Goal: Information Seeking & Learning: Learn about a topic

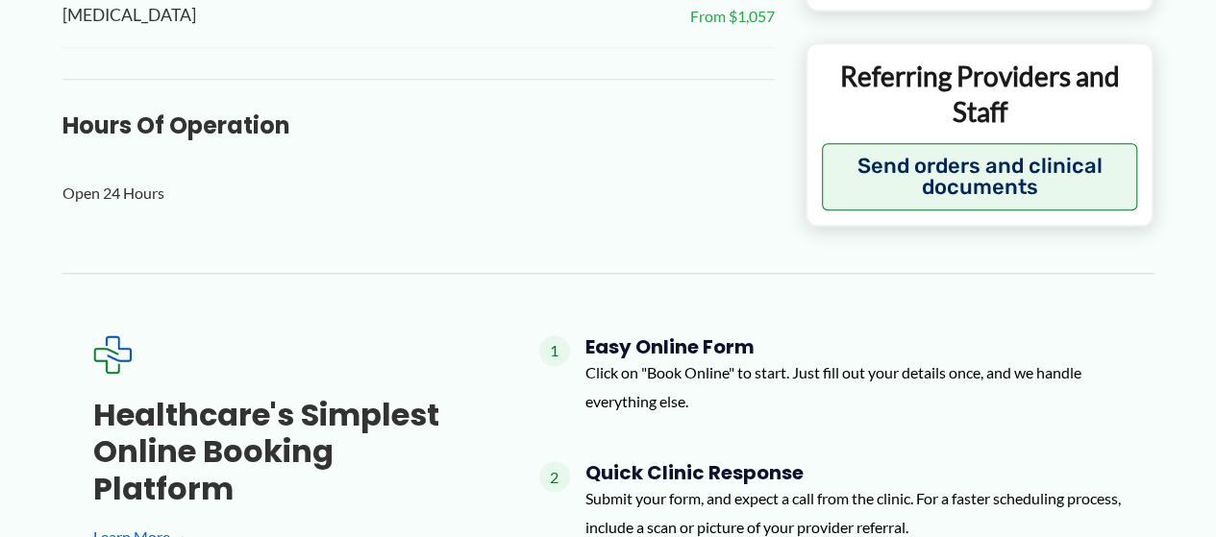
scroll to position [961, 0]
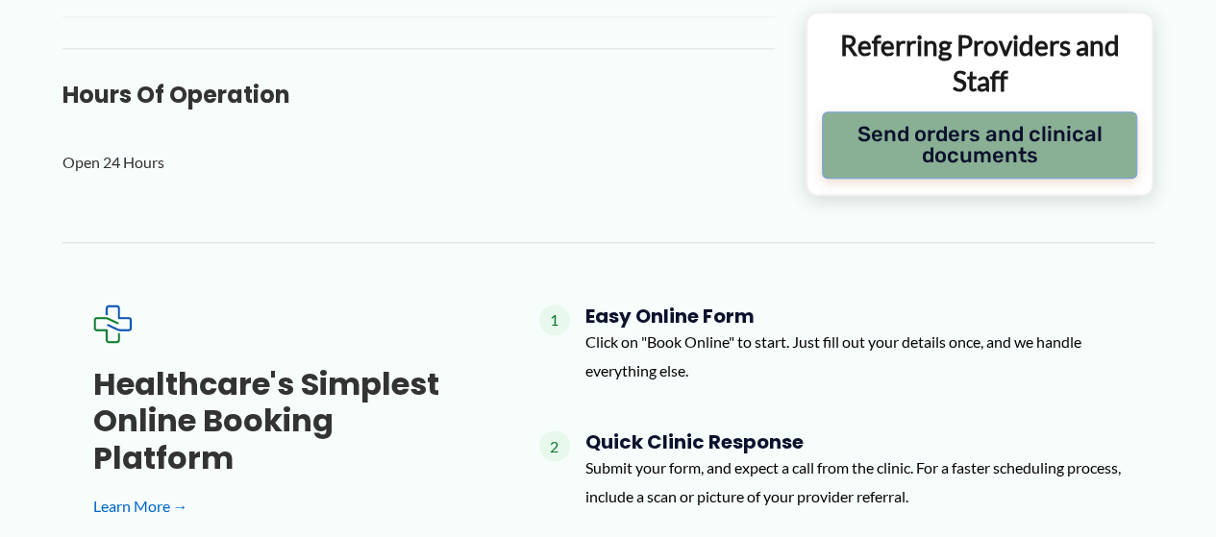
click at [996, 149] on button "Send orders and clinical documents" at bounding box center [980, 145] width 316 height 67
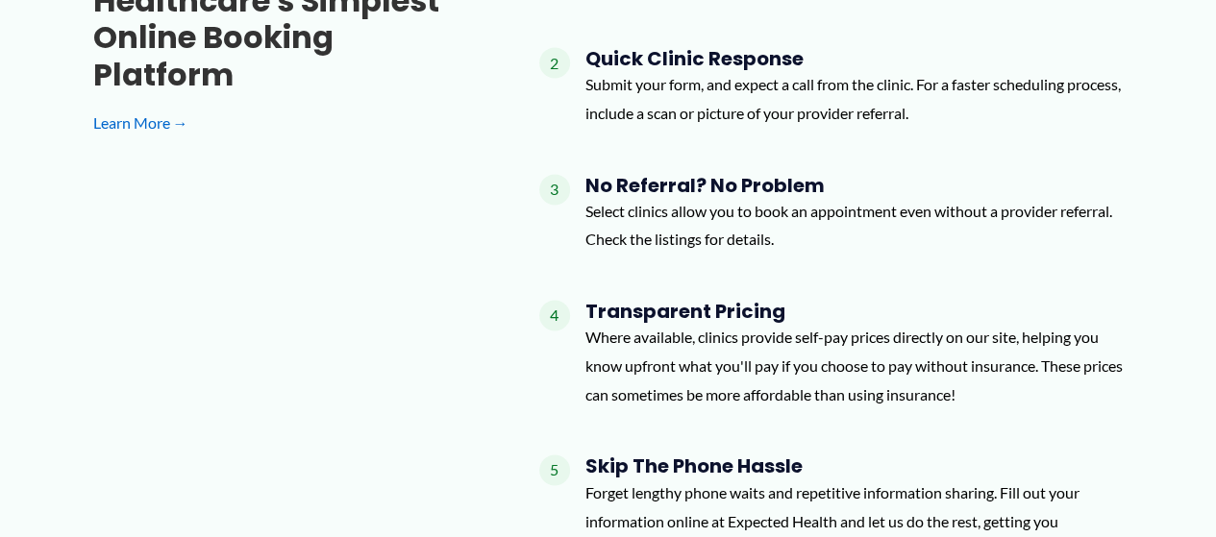
scroll to position [1442, 0]
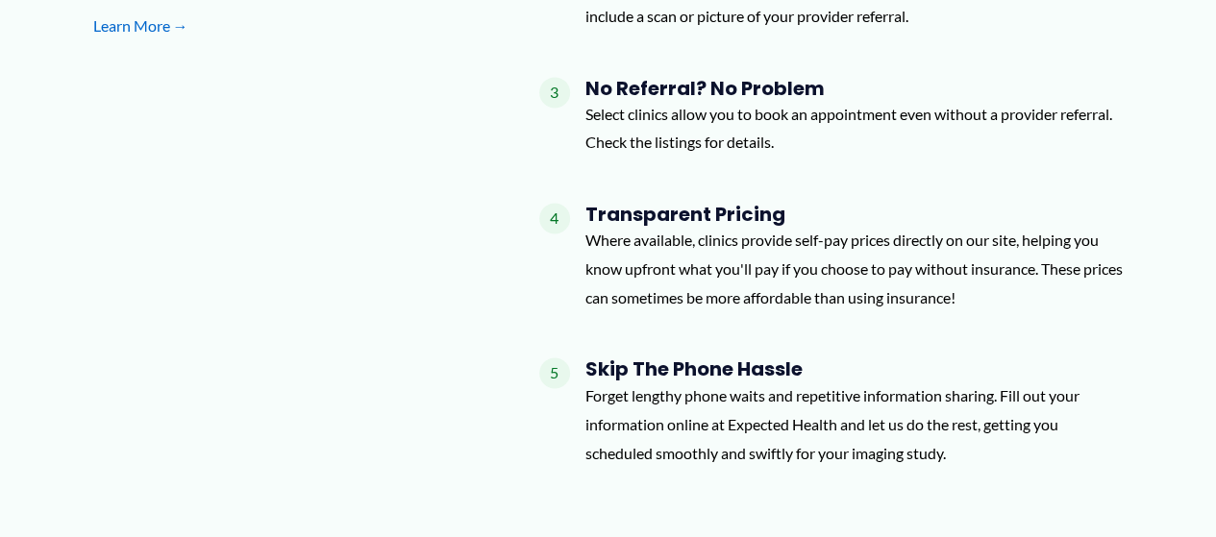
click at [992, 401] on p "Forget lengthy phone waits and repetitive information sharing. Fill out your in…" at bounding box center [855, 424] width 538 height 86
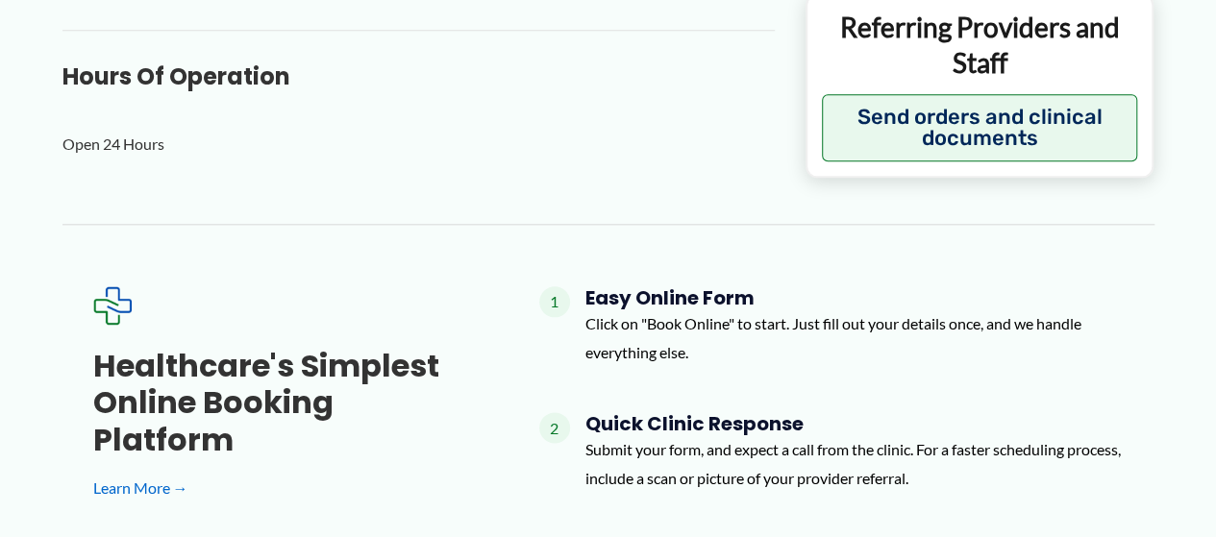
scroll to position [961, 0]
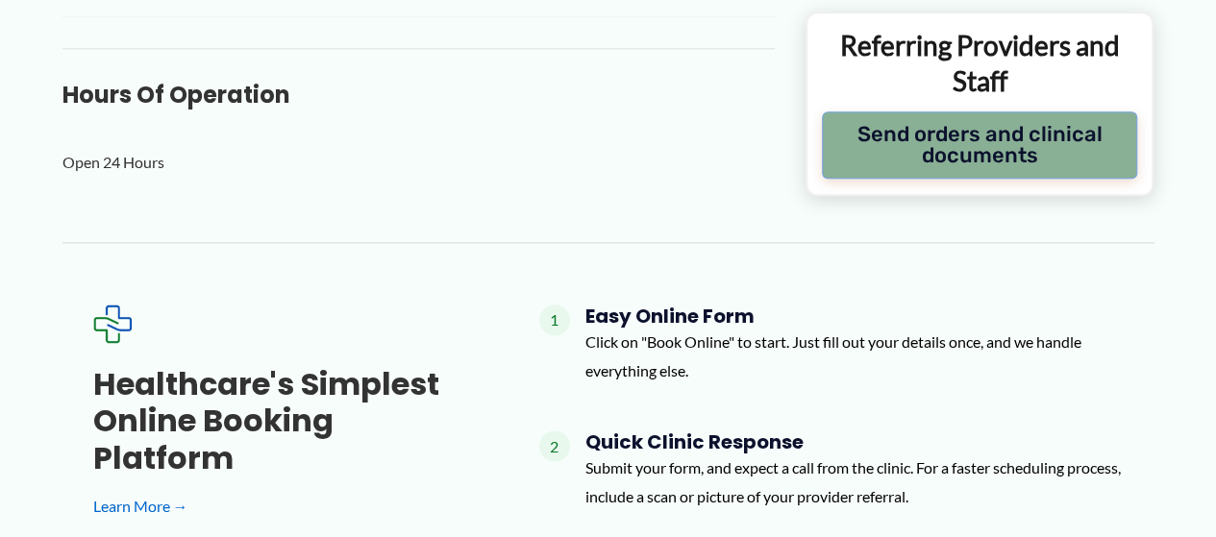
click at [981, 129] on button "Send orders and clinical documents" at bounding box center [980, 145] width 316 height 67
click at [972, 161] on button "Send orders and clinical documents" at bounding box center [980, 145] width 316 height 67
click at [972, 162] on button "Send orders and clinical documents" at bounding box center [980, 145] width 316 height 67
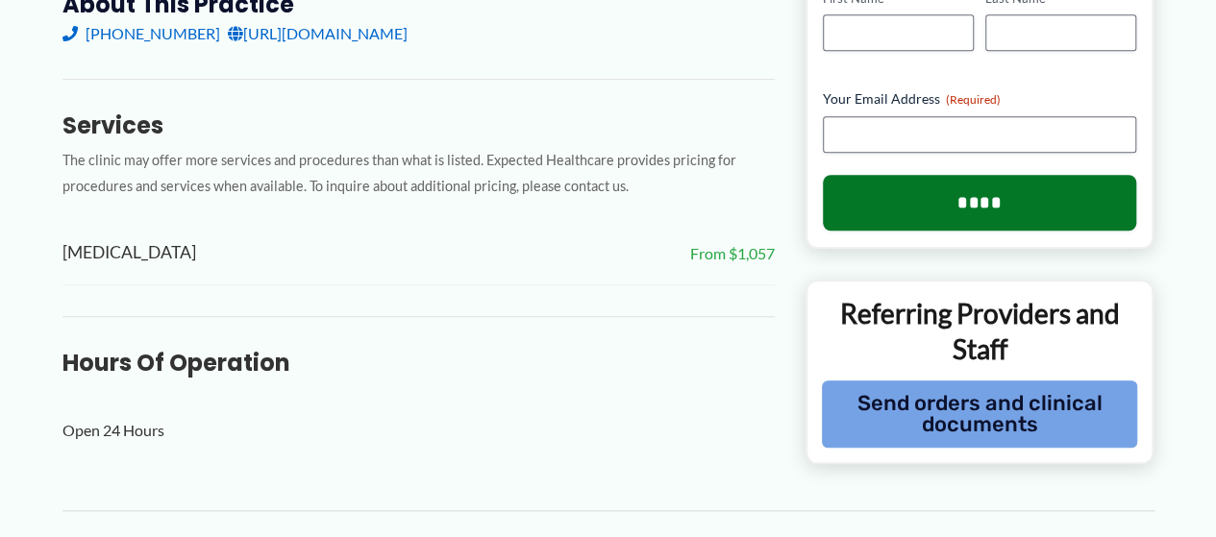
scroll to position [673, 0]
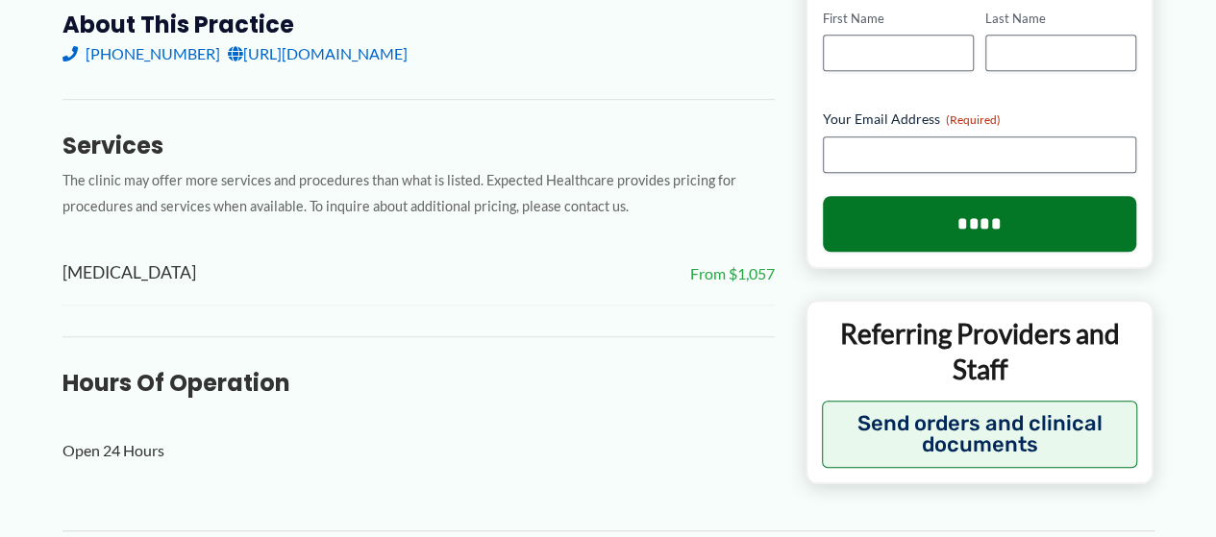
click at [1002, 388] on div "Clinics and Businesses Referring Providers and Staff Send orders and clinical d…" at bounding box center [980, 392] width 316 height 152
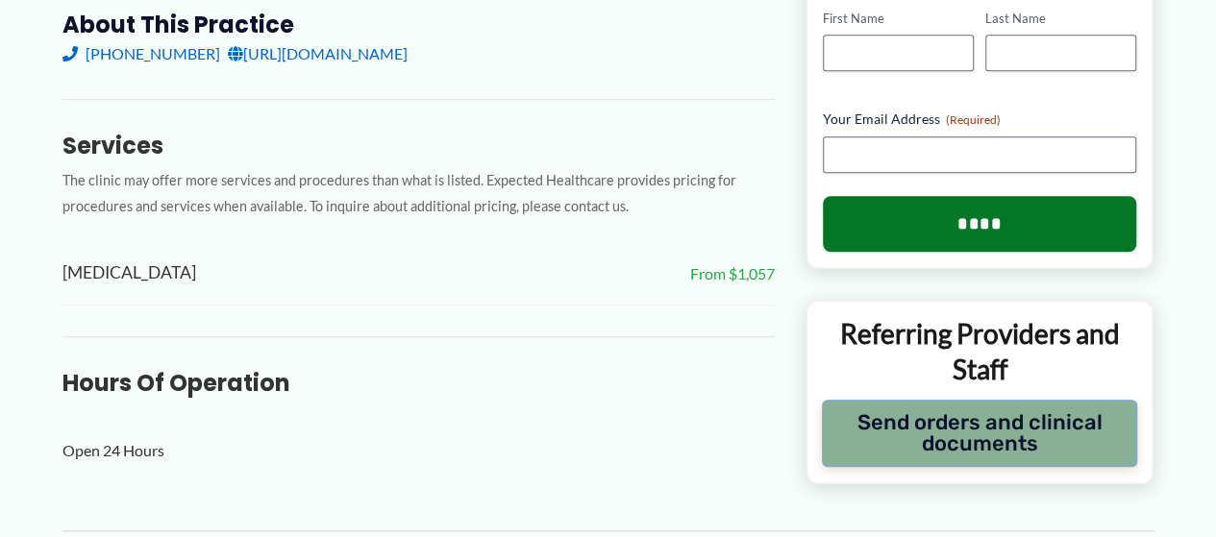
click at [993, 454] on button "Send orders and clinical documents" at bounding box center [980, 433] width 316 height 67
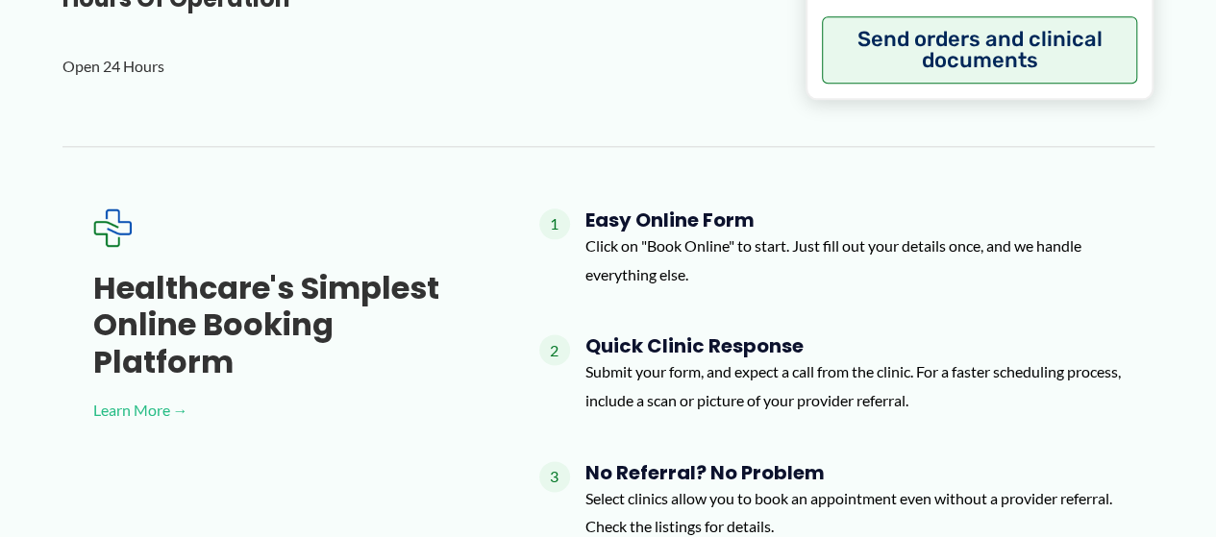
click at [152, 396] on link "Learn More →" at bounding box center [285, 410] width 385 height 29
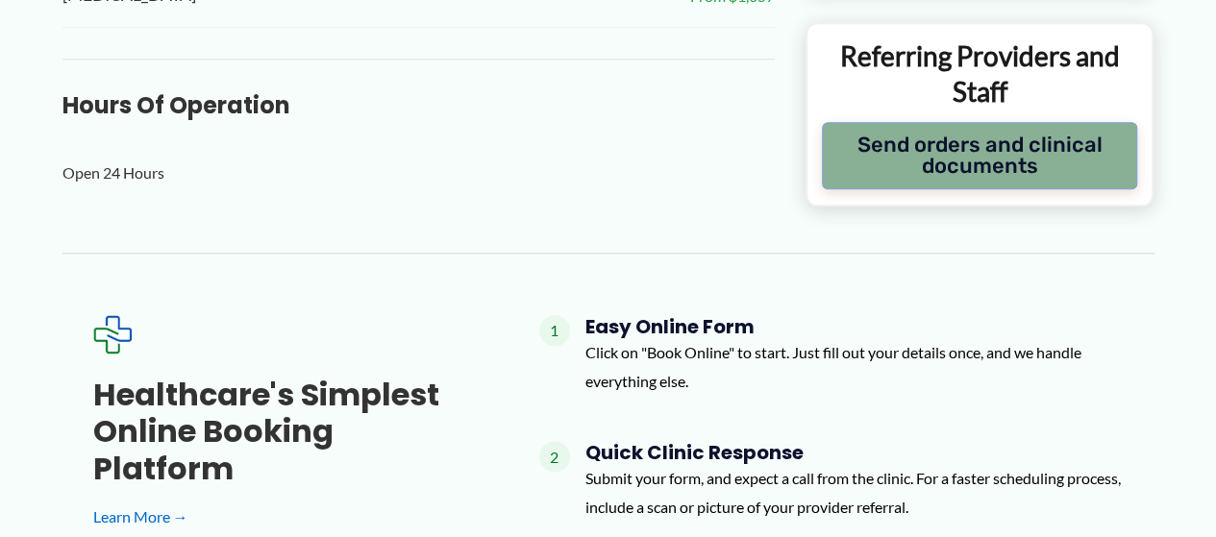
scroll to position [867, 0]
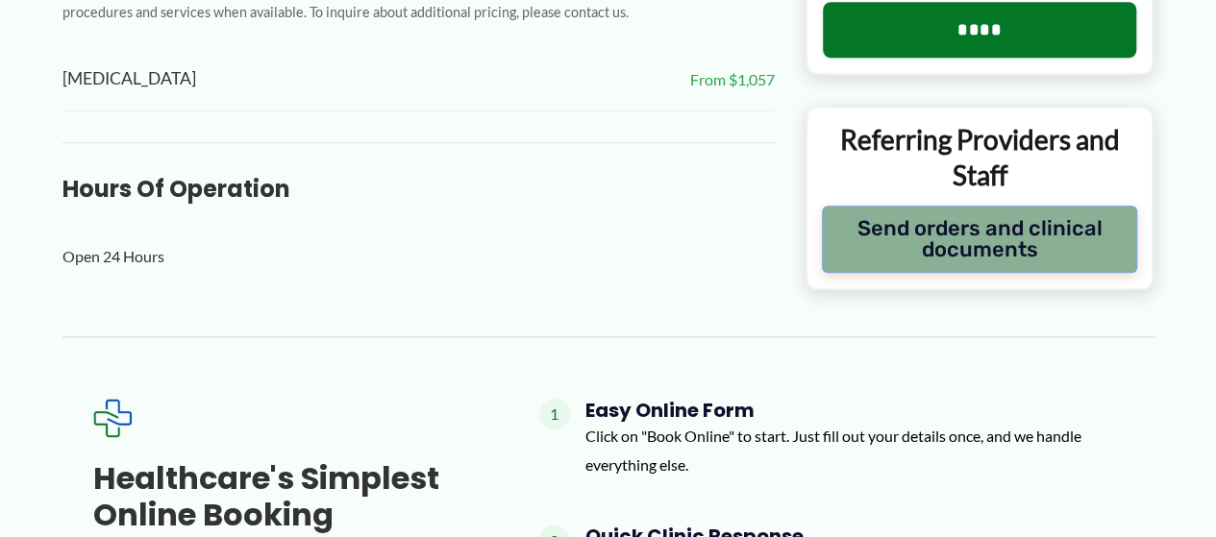
click at [967, 226] on button "Send orders and clinical documents" at bounding box center [980, 239] width 316 height 67
click at [971, 237] on button "Send orders and clinical documents" at bounding box center [980, 239] width 316 height 67
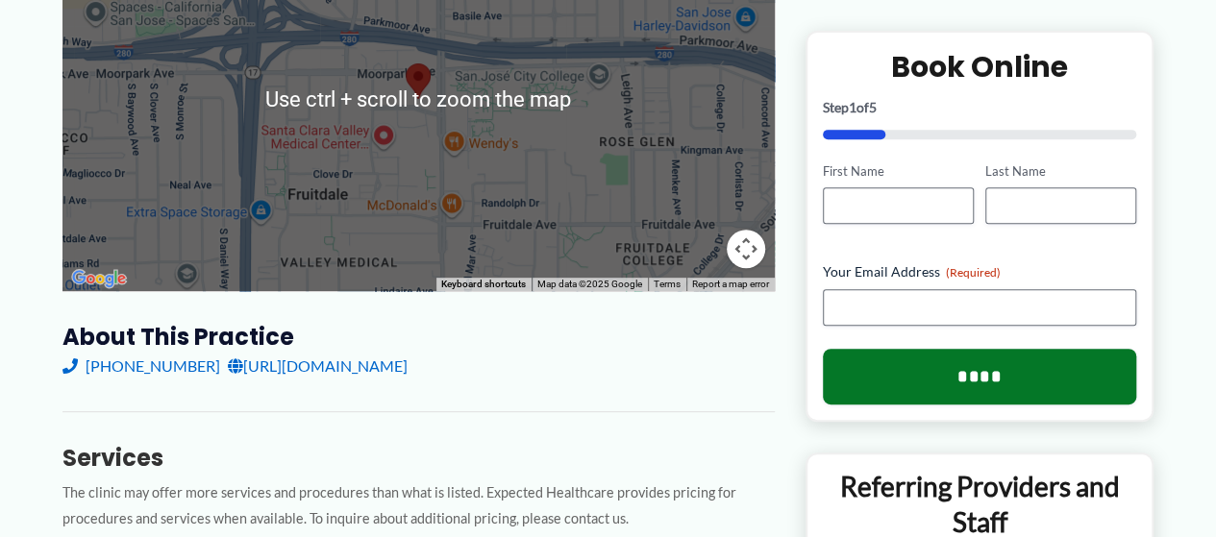
scroll to position [483, 0]
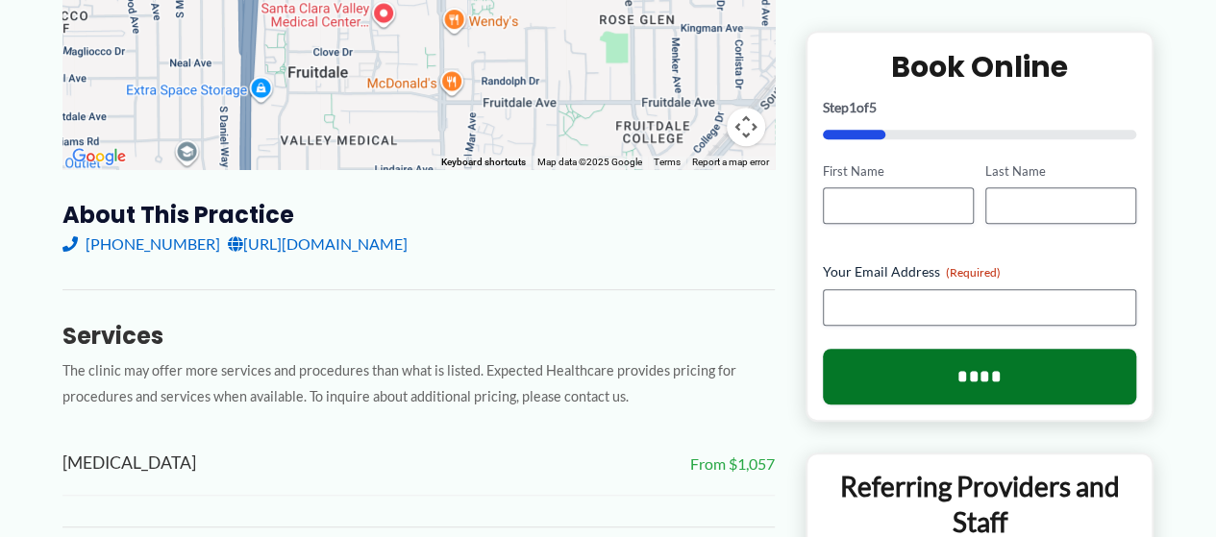
click at [544, 347] on h3 "Services" at bounding box center [418, 336] width 712 height 30
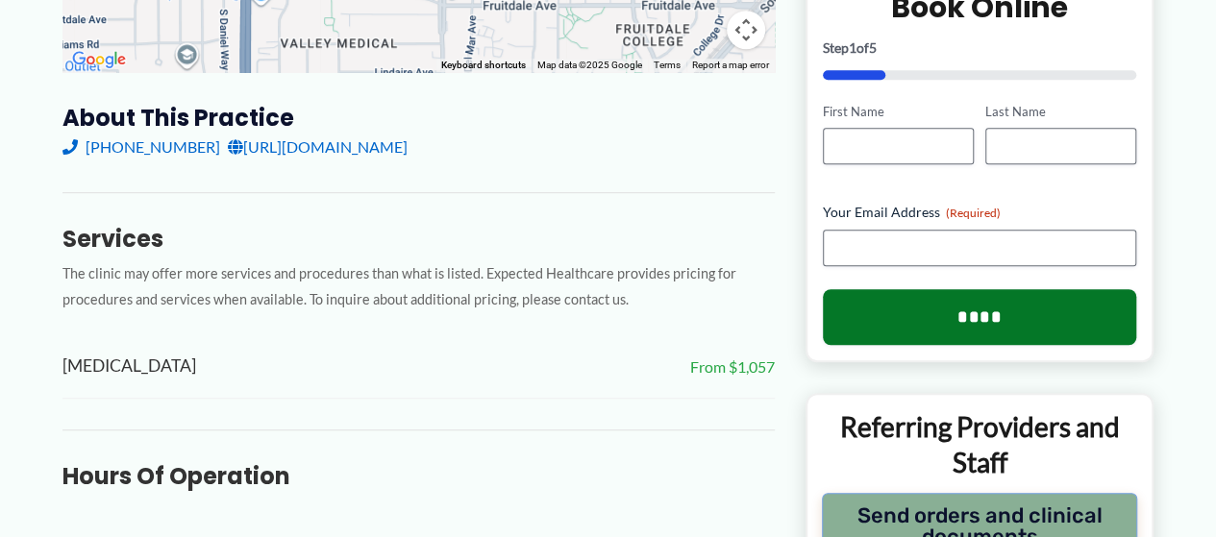
scroll to position [675, 0]
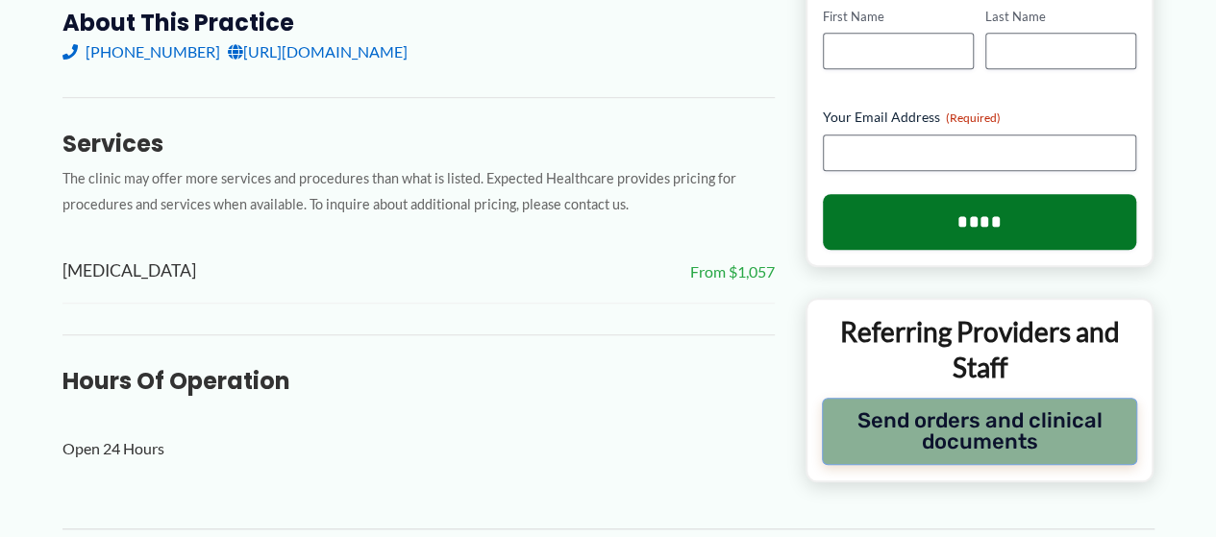
click at [1099, 445] on button "Send orders and clinical documents" at bounding box center [980, 431] width 316 height 67
click at [960, 436] on button "Send orders and clinical documents" at bounding box center [980, 431] width 316 height 67
